Goal: Task Accomplishment & Management: Manage account settings

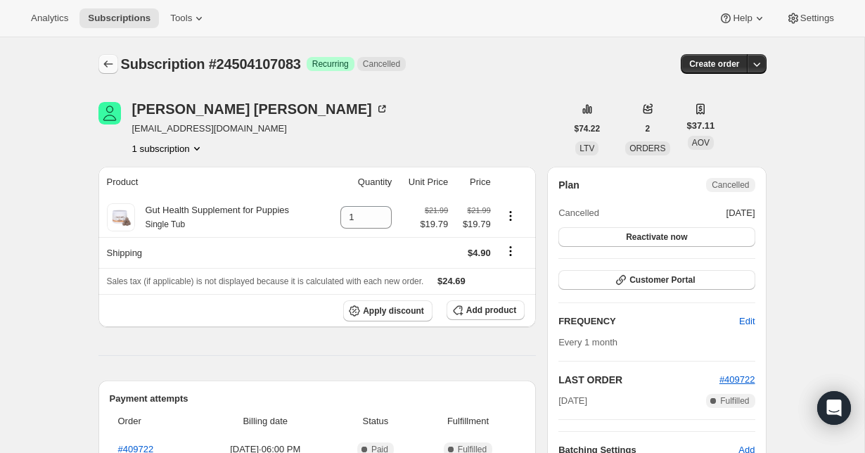
click at [110, 58] on icon "Subscriptions" at bounding box center [108, 64] width 14 height 14
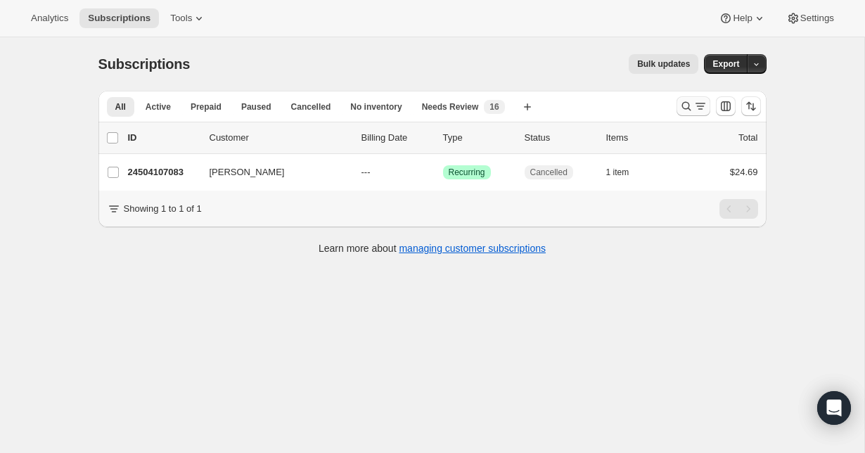
click at [693, 114] on button "Search and filter results" at bounding box center [694, 106] width 34 height 20
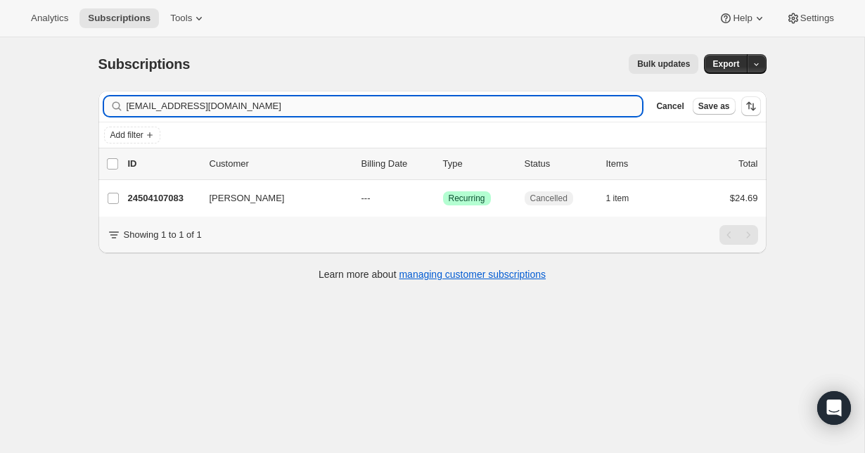
click at [209, 105] on input "goodfish0924@yahoo.com" at bounding box center [385, 106] width 516 height 20
type input "brian.guarino@comcast.net"
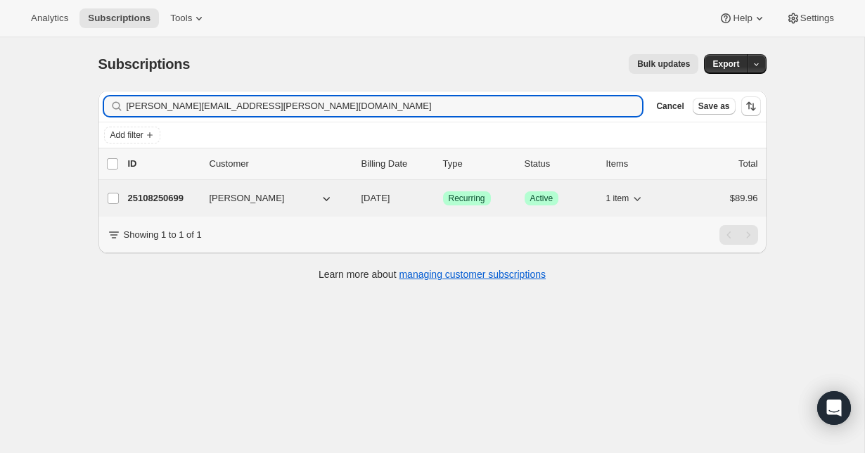
click at [163, 198] on p "25108250699" at bounding box center [163, 198] width 70 height 14
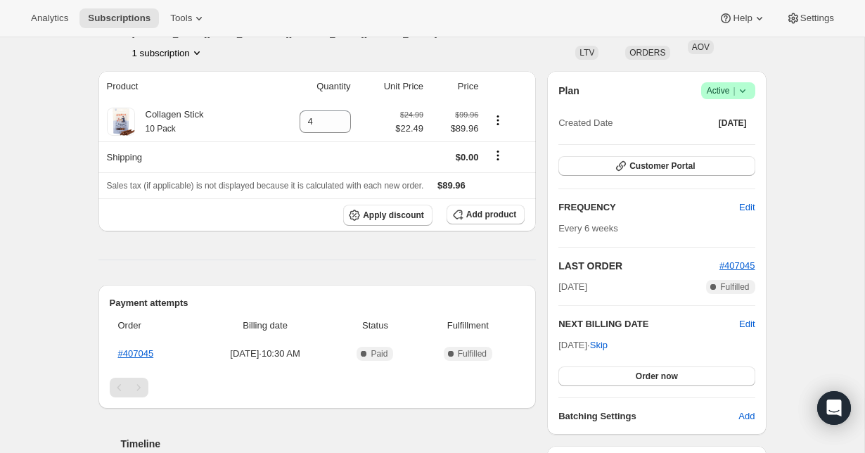
scroll to position [79, 0]
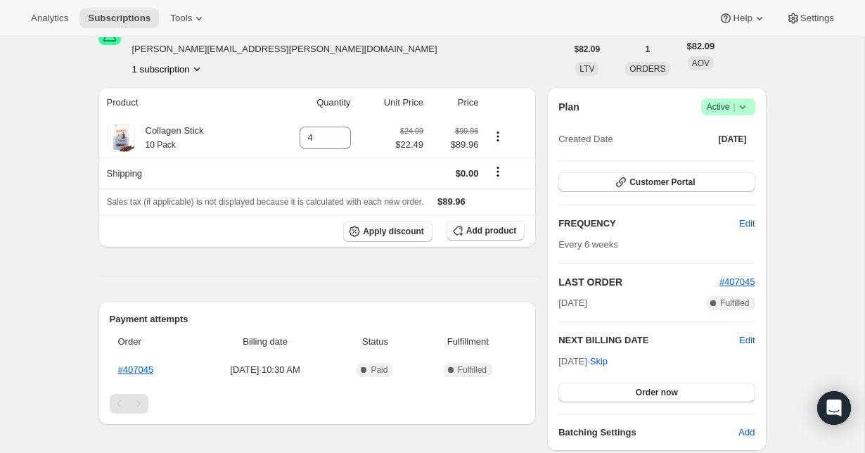
click at [742, 108] on icon at bounding box center [742, 107] width 6 height 4
click at [738, 156] on span "Cancel subscription" at bounding box center [722, 158] width 79 height 11
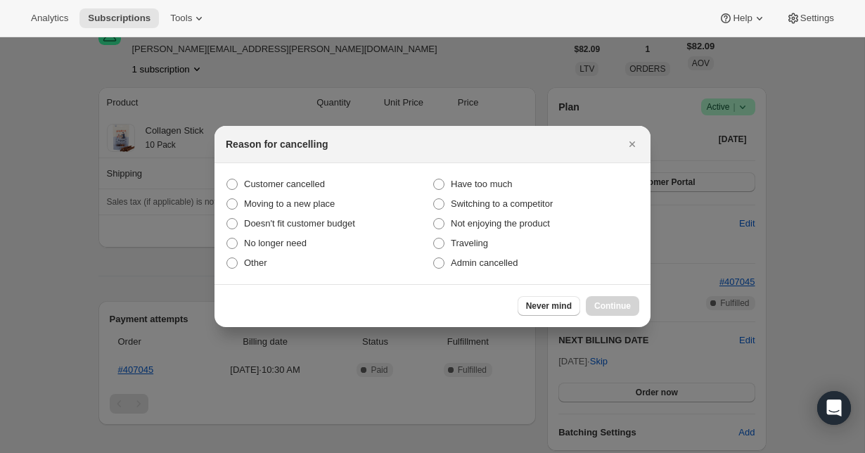
scroll to position [0, 0]
click at [298, 184] on span "Customer cancelled" at bounding box center [284, 184] width 81 height 11
click at [227, 179] on input "Customer cancelled" at bounding box center [226, 179] width 1 height 1
radio input "true"
click at [610, 309] on span "Continue" at bounding box center [612, 305] width 37 height 11
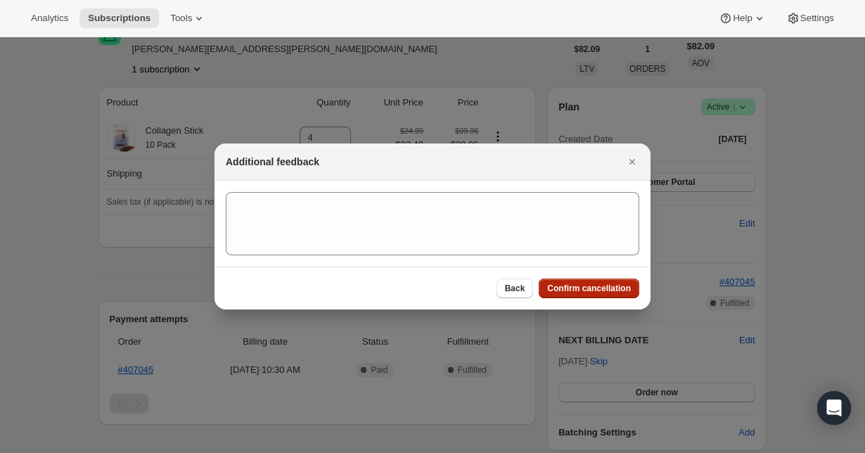
click at [597, 285] on span "Confirm cancellation" at bounding box center [589, 288] width 84 height 11
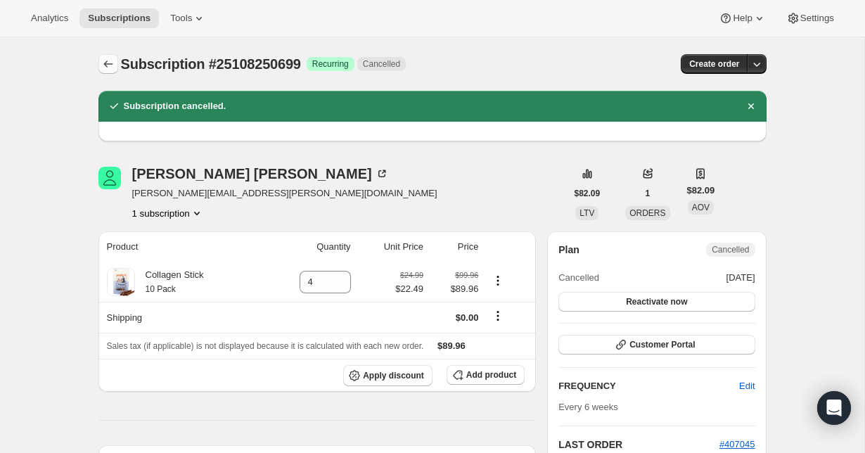
click at [102, 68] on icon "Subscriptions" at bounding box center [108, 64] width 14 height 14
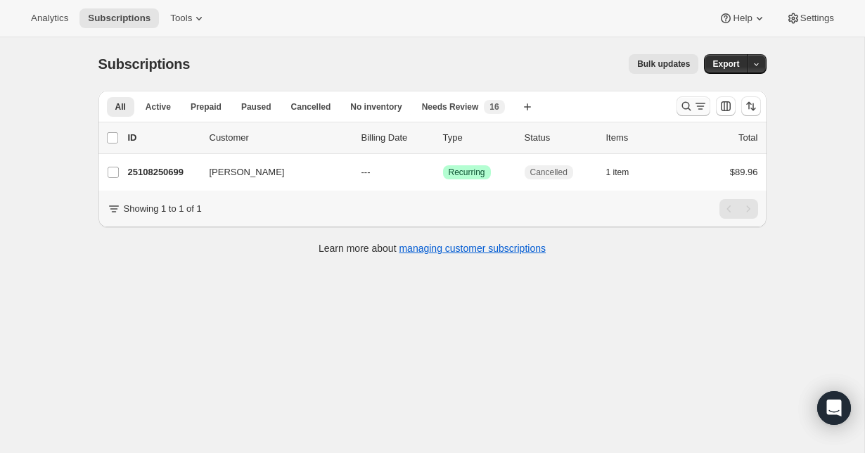
click at [679, 102] on icon "Search and filter results" at bounding box center [686, 106] width 14 height 14
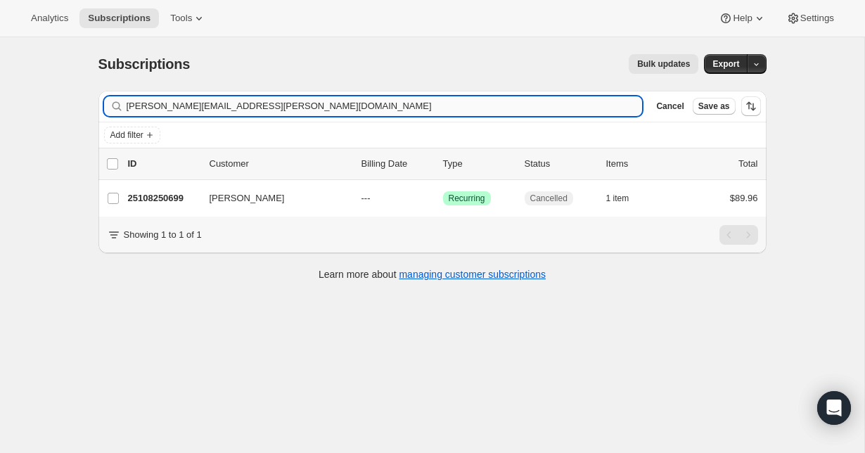
click at [357, 103] on input "brian.guarino@comcast.net" at bounding box center [385, 106] width 516 height 20
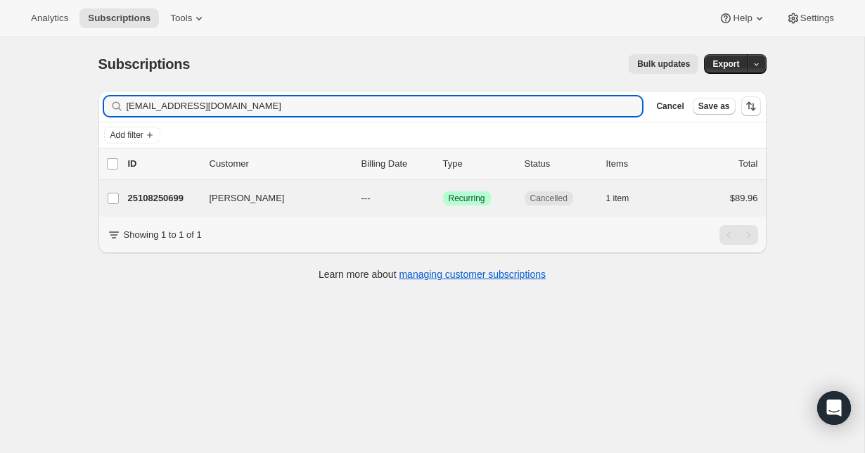
type input "Julieareddig@hotmail.com"
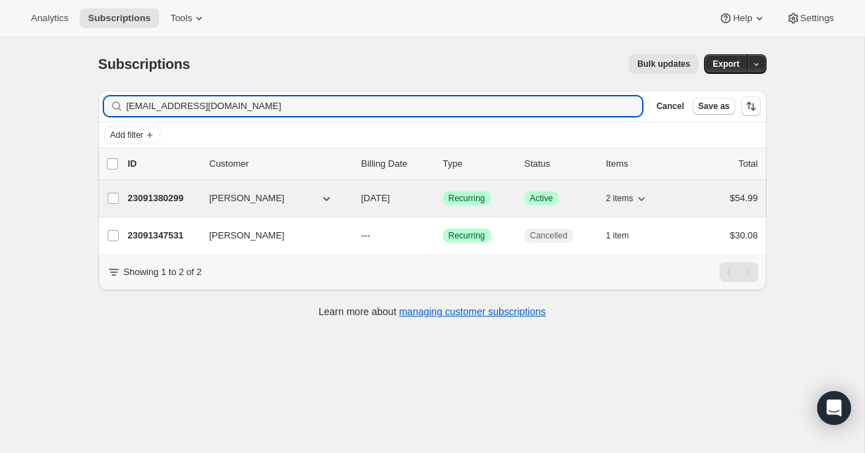
click at [177, 198] on p "23091380299" at bounding box center [163, 198] width 70 height 14
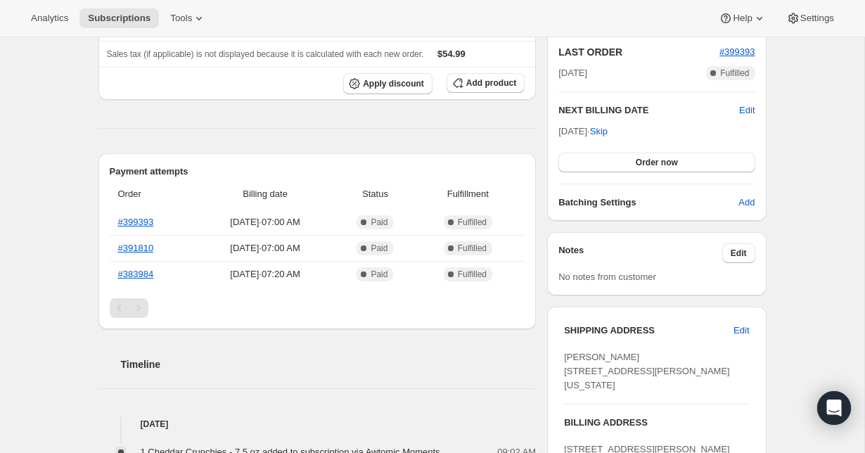
scroll to position [311, 0]
